Goal: Information Seeking & Learning: Understand process/instructions

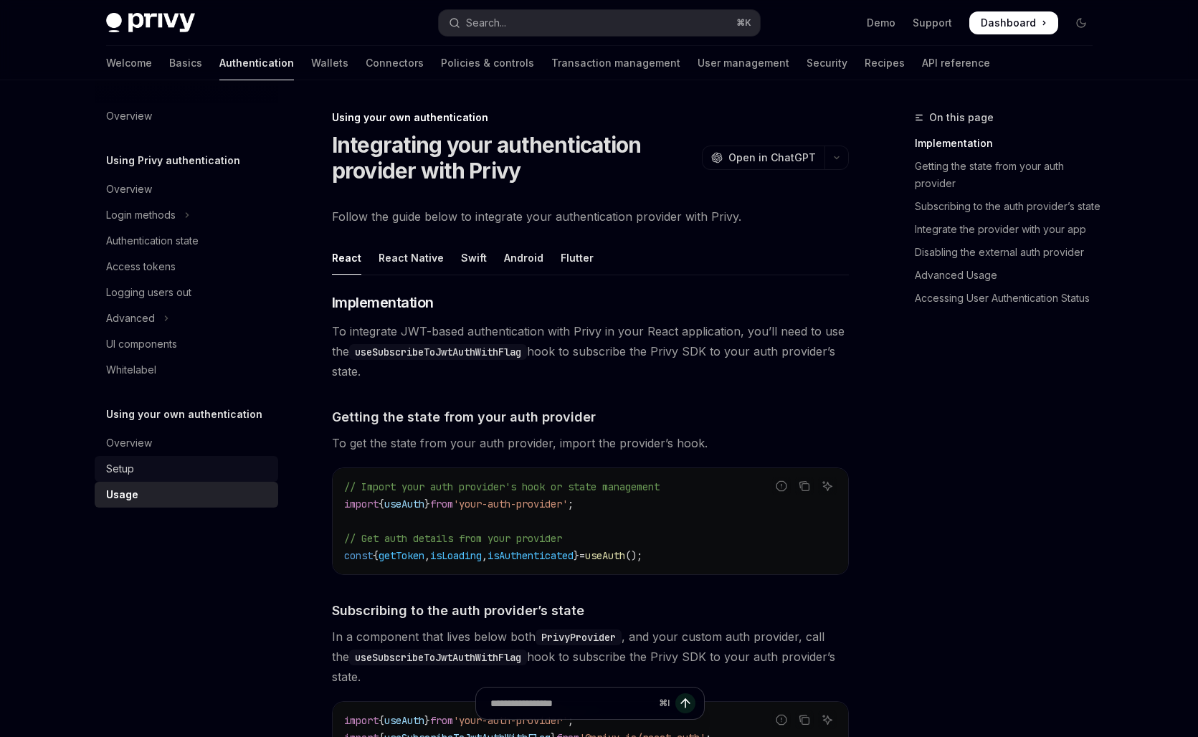
click at [134, 473] on div "Setup" at bounding box center [187, 468] width 163 height 17
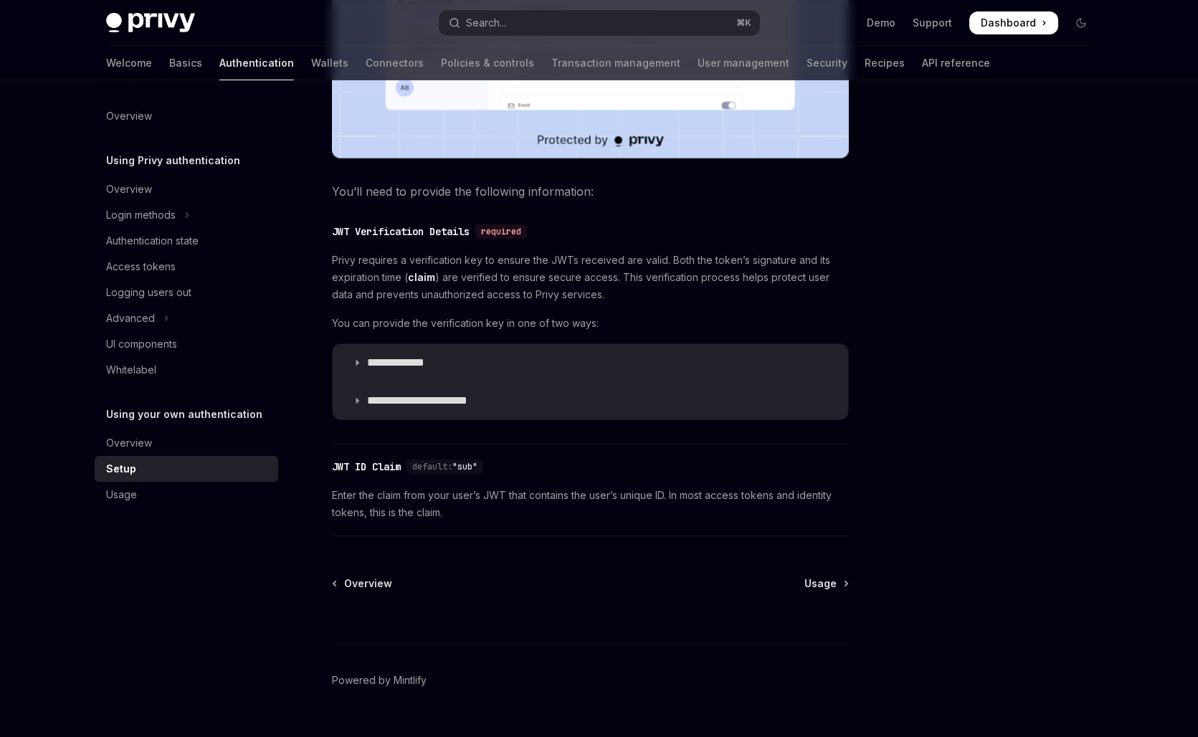
scroll to position [623, 0]
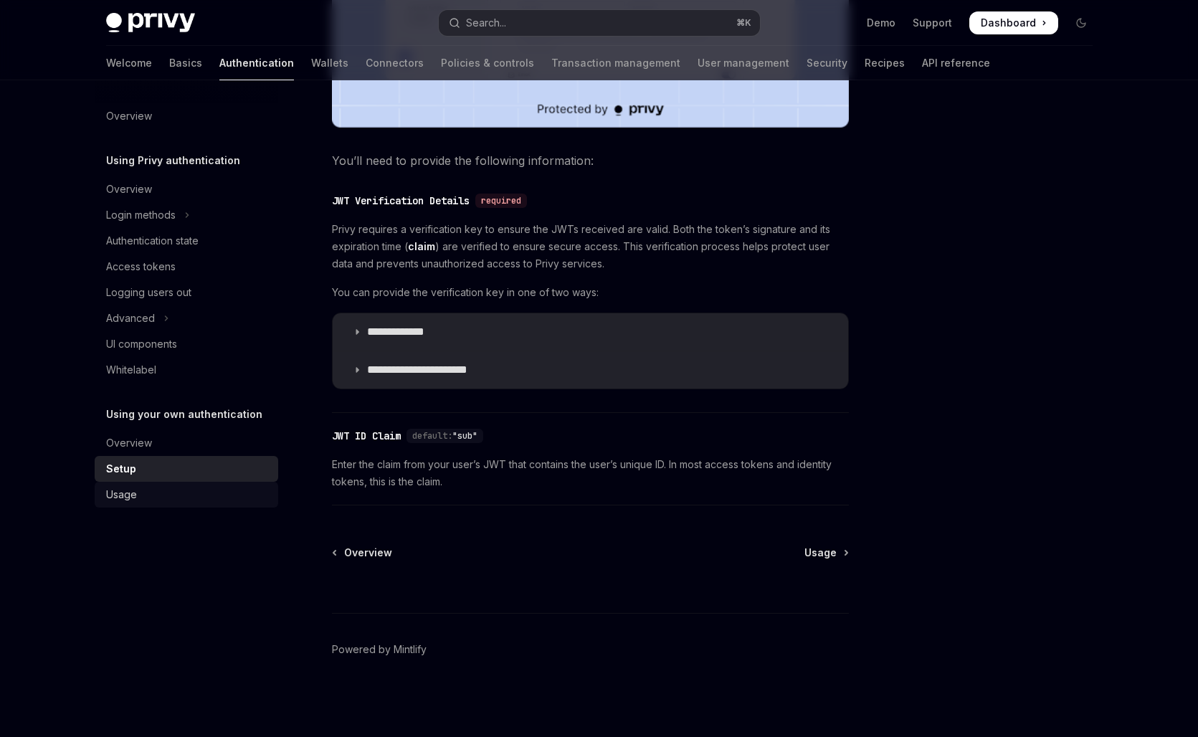
click at [143, 502] on div "Usage" at bounding box center [187, 494] width 163 height 17
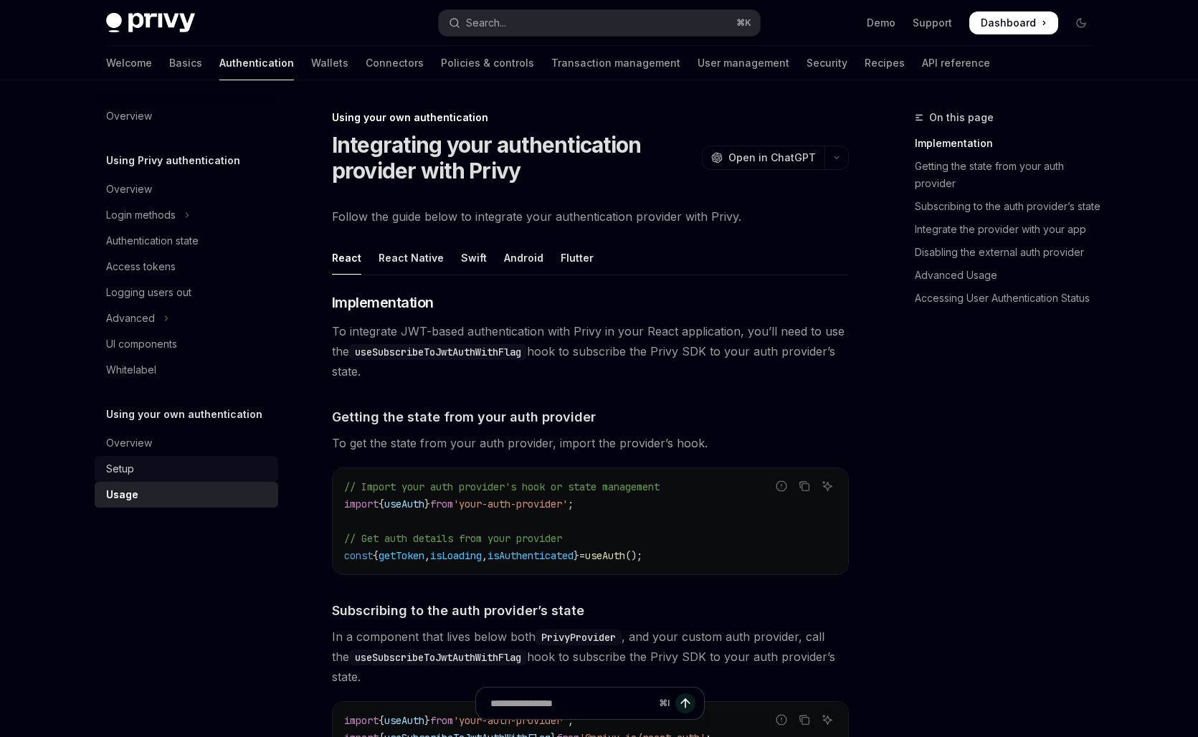
click at [165, 457] on link "Setup" at bounding box center [186, 469] width 183 height 26
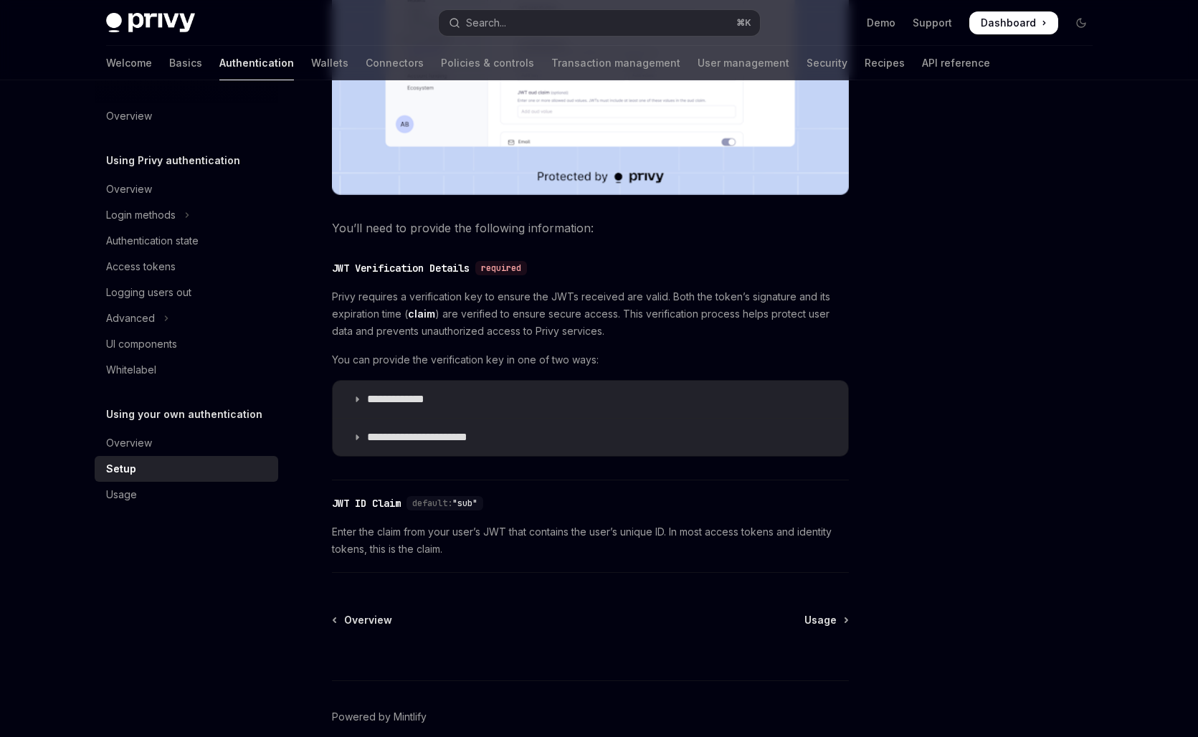
scroll to position [623, 0]
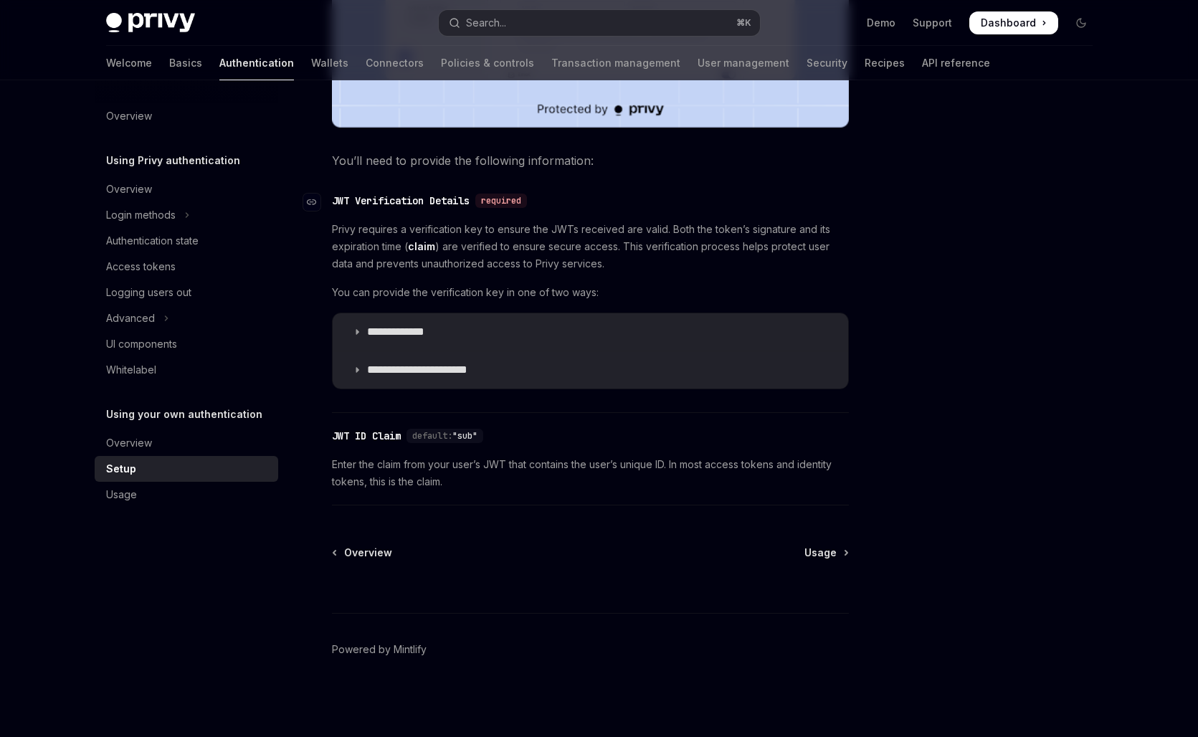
click at [362, 203] on div "JWT Verification Details" at bounding box center [401, 201] width 138 height 14
click at [306, 203] on div "Navigate to header" at bounding box center [311, 202] width 17 height 17
click at [168, 495] on div "Usage" at bounding box center [187, 494] width 163 height 17
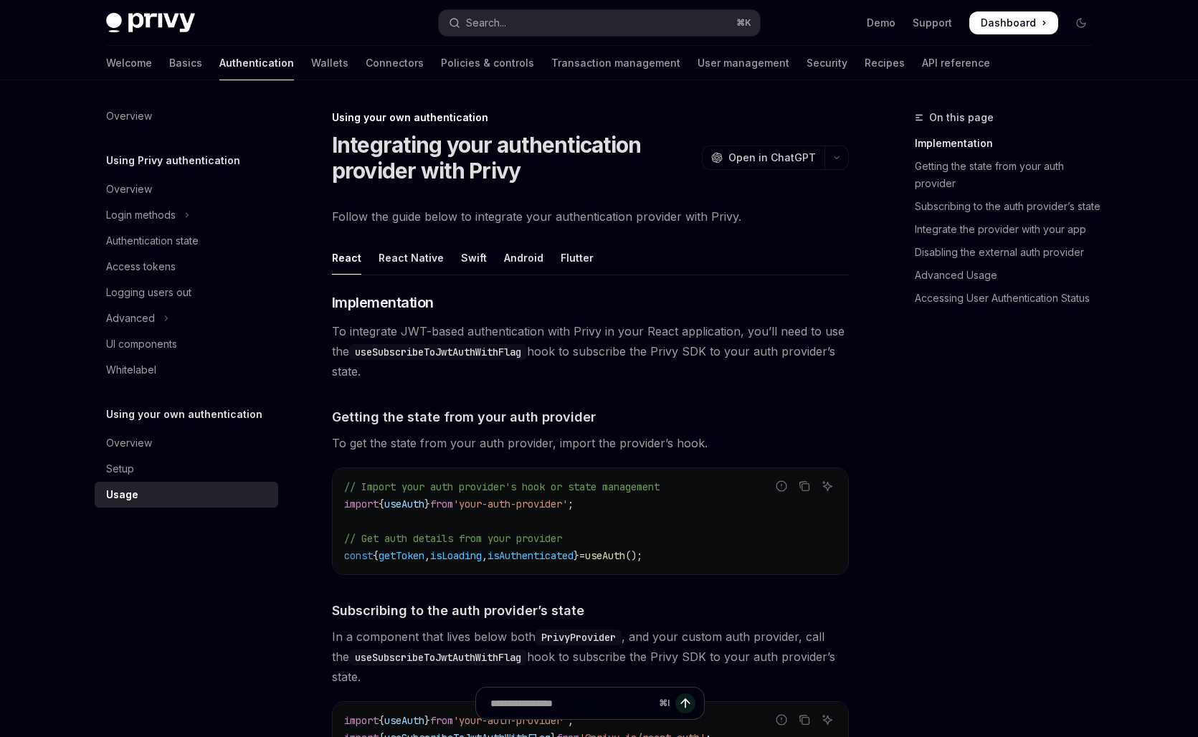
click at [299, 143] on div "Overview Using Privy authentication Overview Login methods Authentication state…" at bounding box center [198, 408] width 206 height 657
click at [363, 132] on h1 "Integrating your authentication provider with Privy" at bounding box center [514, 158] width 364 height 52
click at [310, 301] on icon "Navigate to header" at bounding box center [312, 302] width 10 height 9
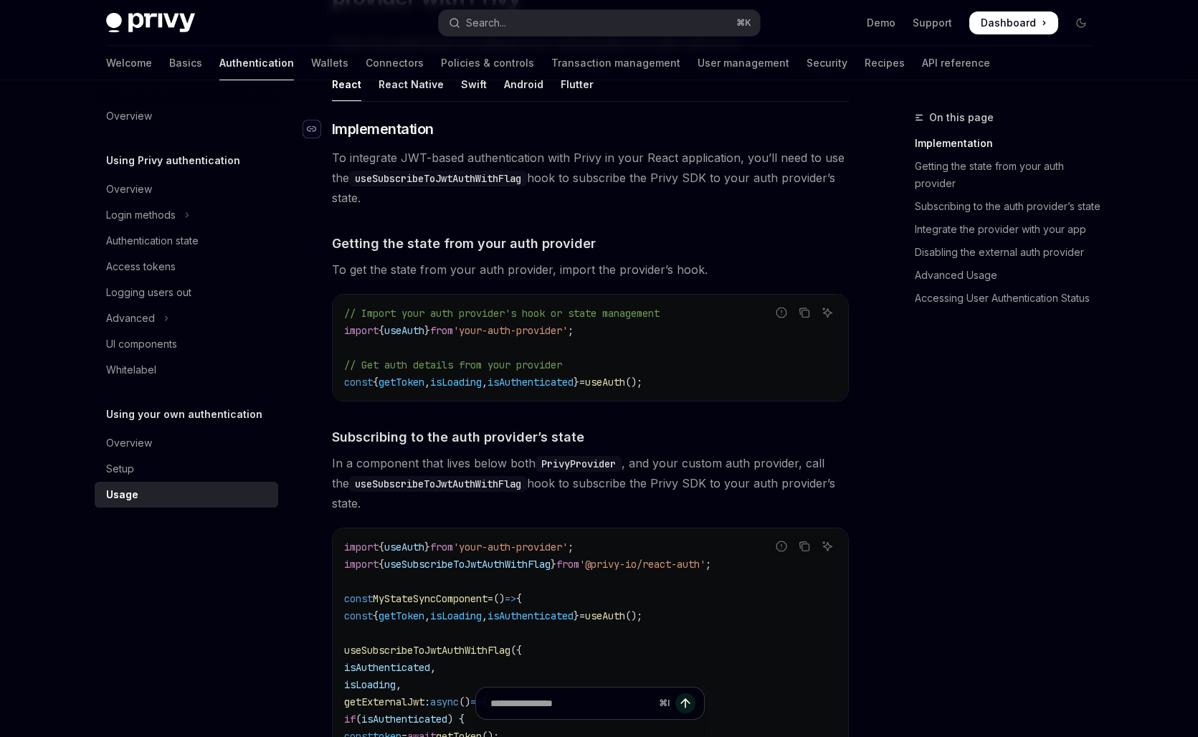
scroll to position [292, 0]
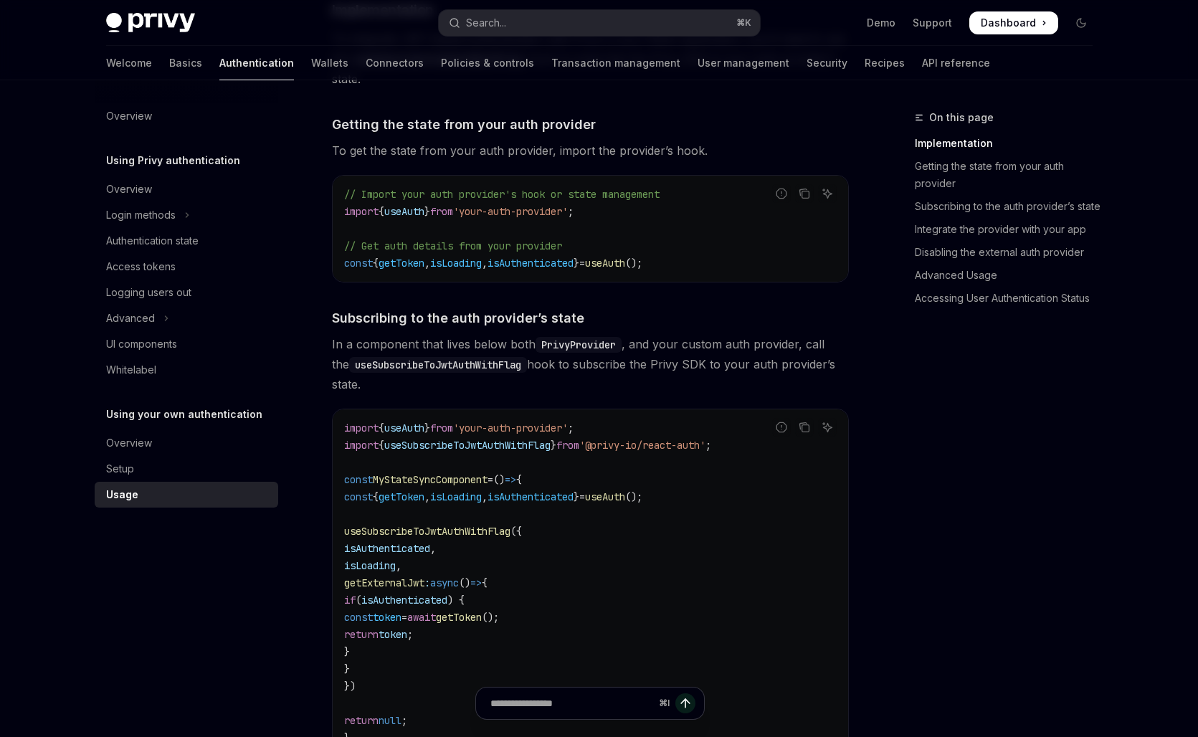
click at [337, 184] on div "// Import your auth provider's hook or state management import { useAuth } from…" at bounding box center [590, 229] width 515 height 106
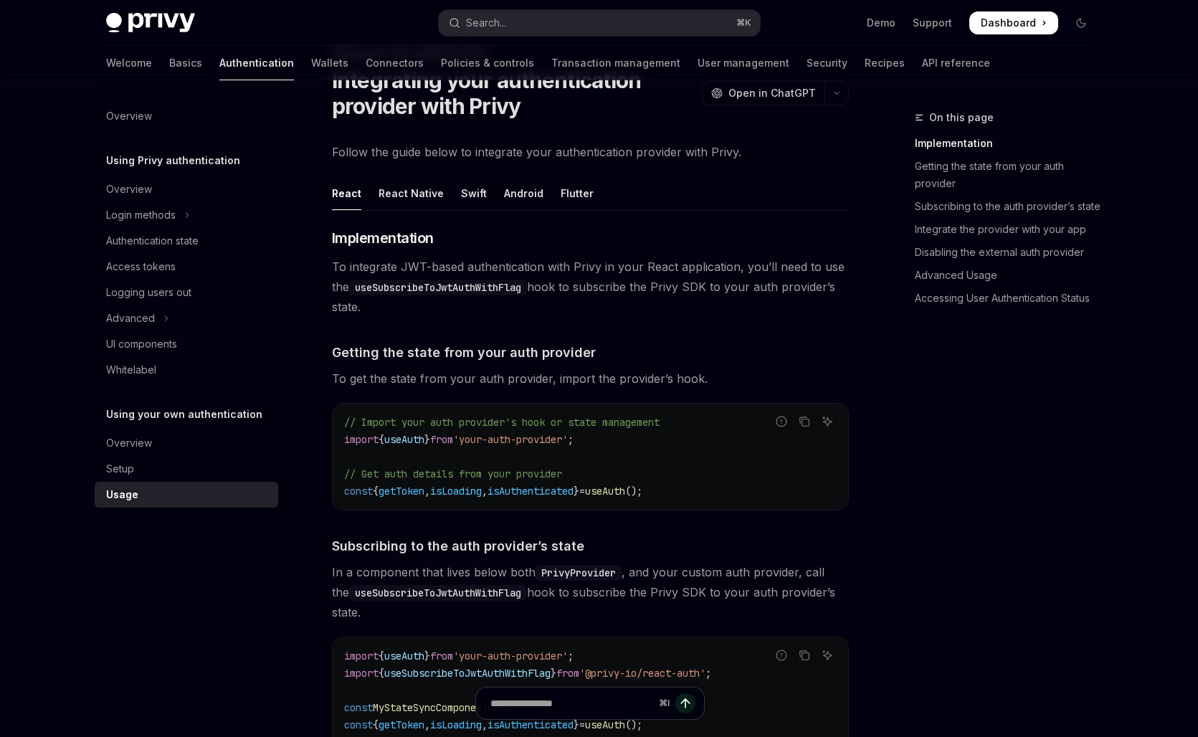
scroll to position [0, 0]
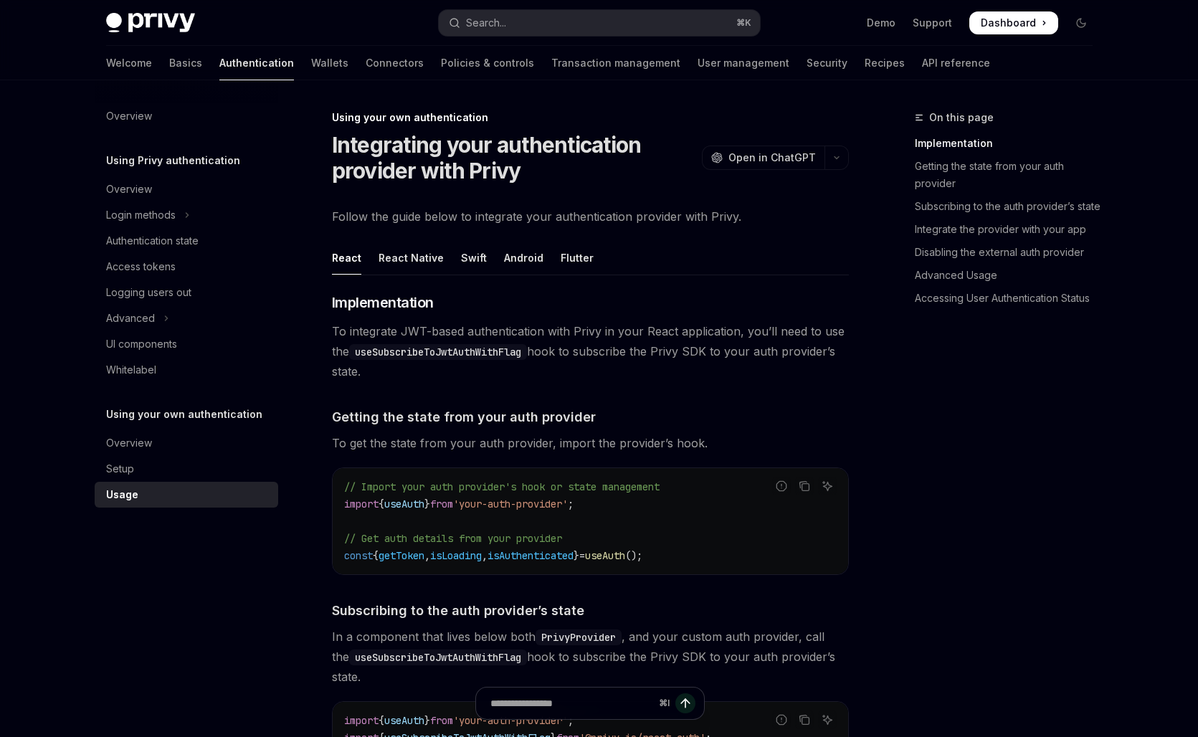
click at [289, 126] on div "Overview Using Privy authentication Overview Login methods Authentication state…" at bounding box center [198, 408] width 206 height 657
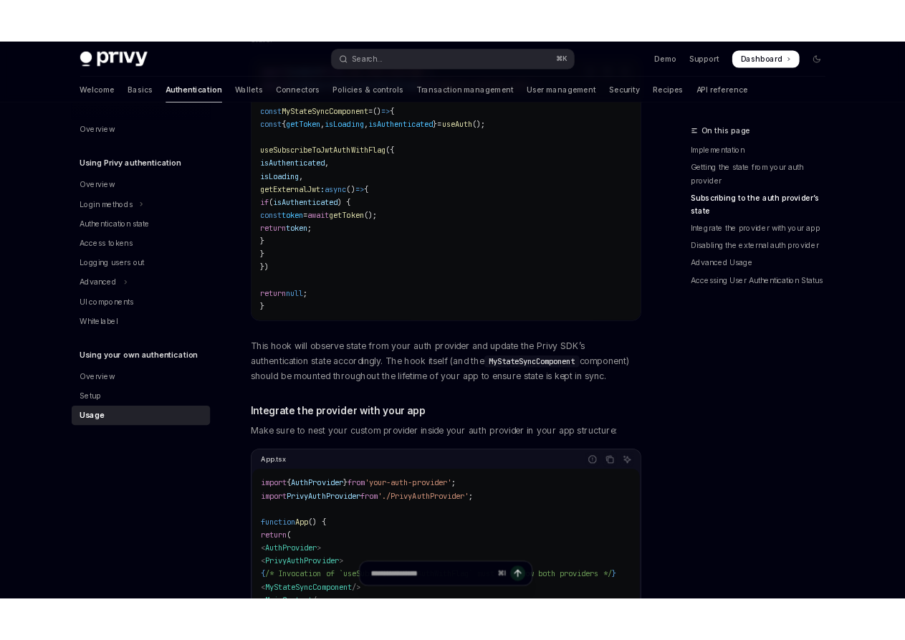
scroll to position [806, 0]
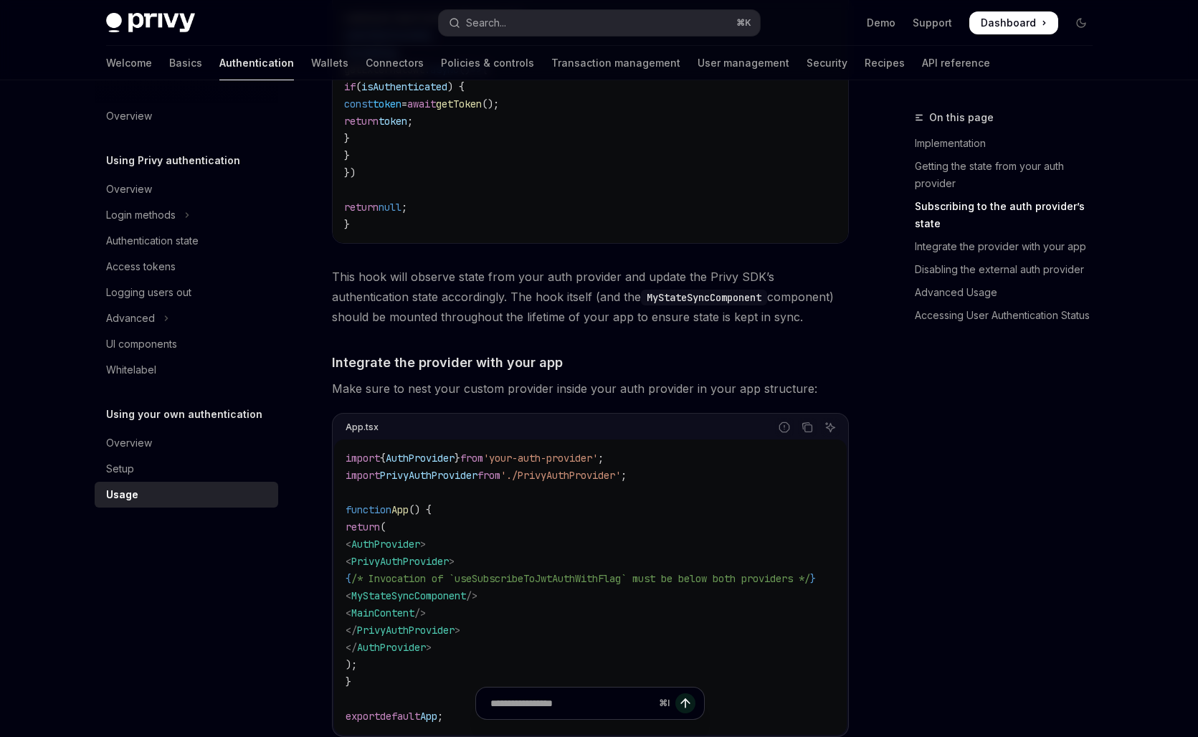
click at [629, 116] on code "import { useAuth } from 'your-auth-provider' ; import { useSubscribeToJwtAuthWi…" at bounding box center [590, 69] width 492 height 327
type textarea "*"
